Goal: Check status

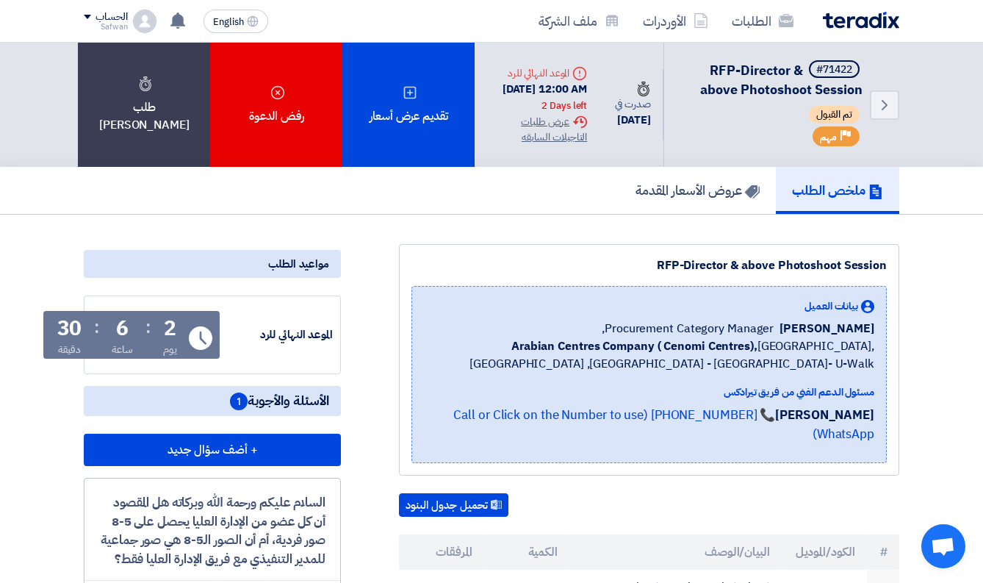
click at [847, 146] on div "Priority مهم" at bounding box center [836, 136] width 47 height 20
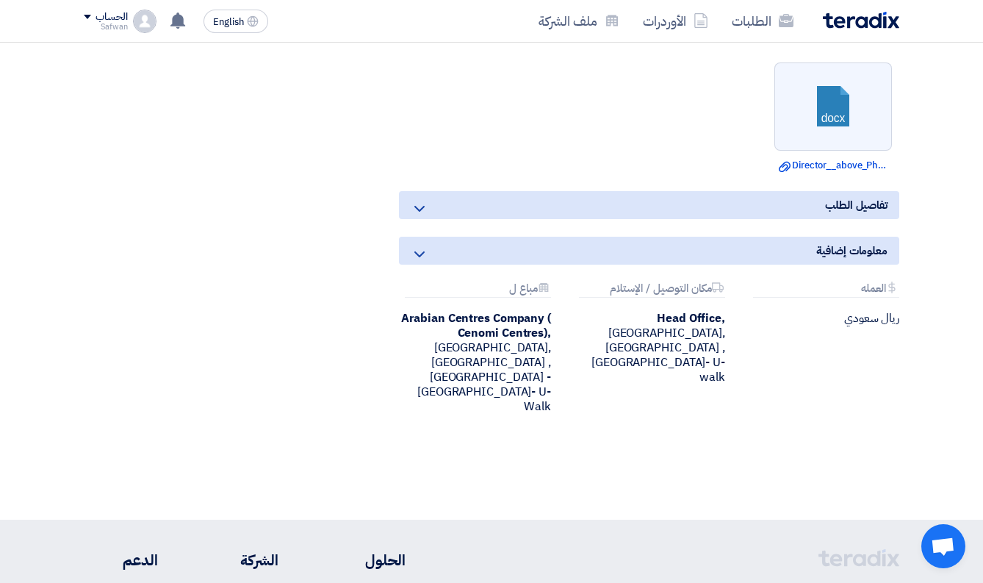
scroll to position [933, 0]
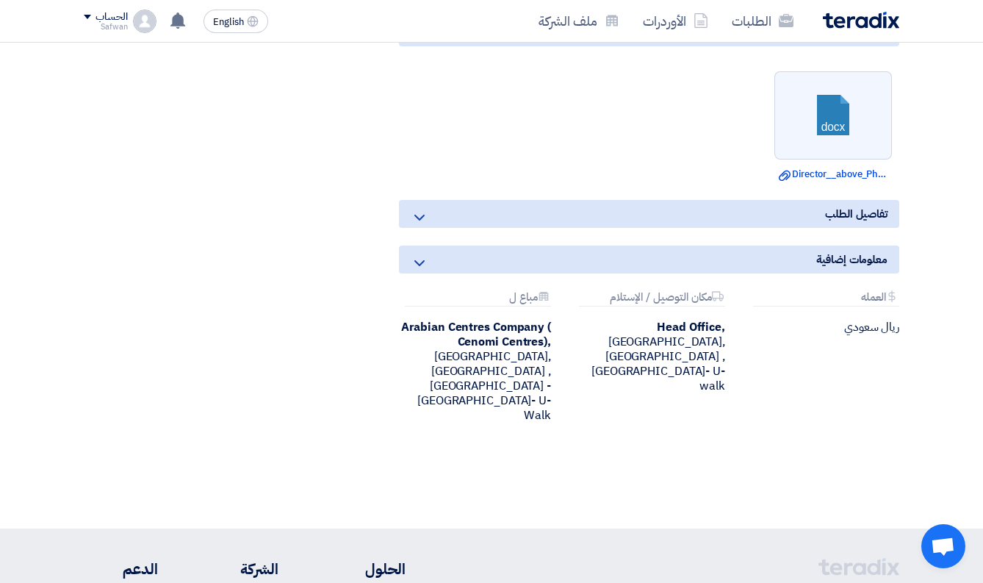
click at [796, 306] on div "Attachments العمله" at bounding box center [826, 298] width 146 height 15
click at [796, 273] on div "معلومات إضافية" at bounding box center [649, 259] width 500 height 28
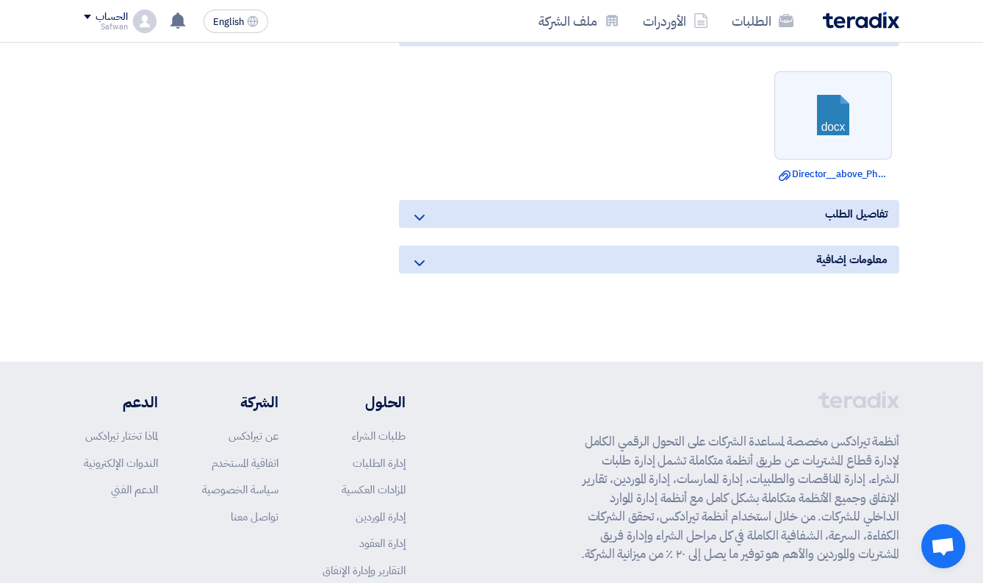
click at [796, 273] on div "معلومات إضافية" at bounding box center [649, 259] width 500 height 28
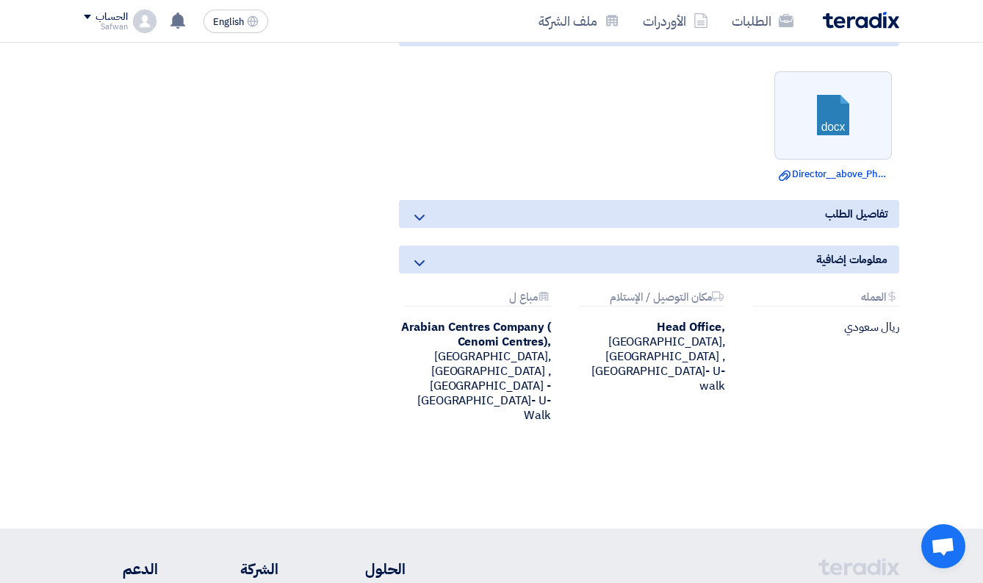
click at [792, 228] on div "تفاصيل الطلب" at bounding box center [649, 214] width 500 height 28
click at [608, 228] on div "تفاصيل الطلب" at bounding box center [649, 214] width 500 height 28
click at [415, 226] on icon at bounding box center [420, 218] width 18 height 18
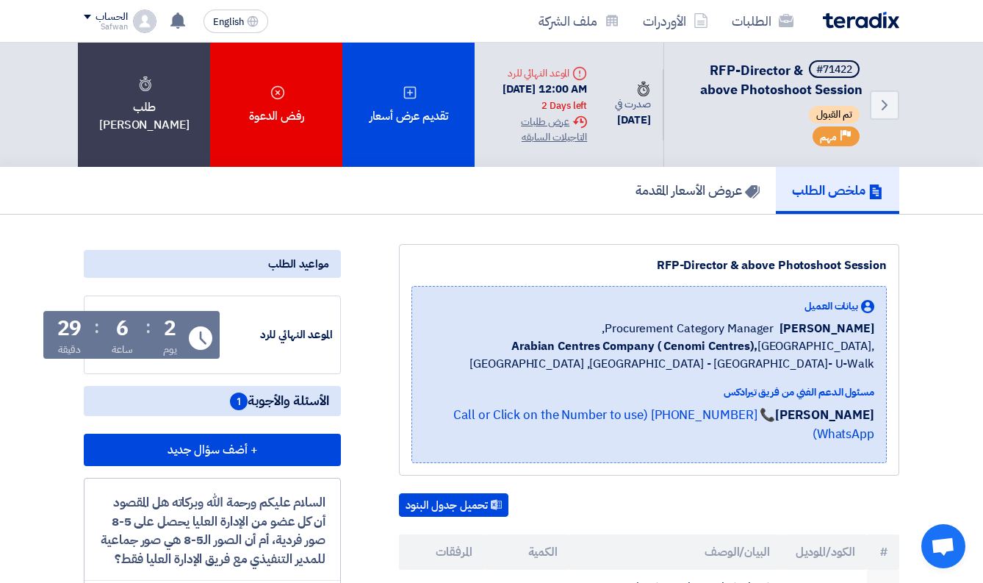
scroll to position [0, 0]
